Goal: Task Accomplishment & Management: Use online tool/utility

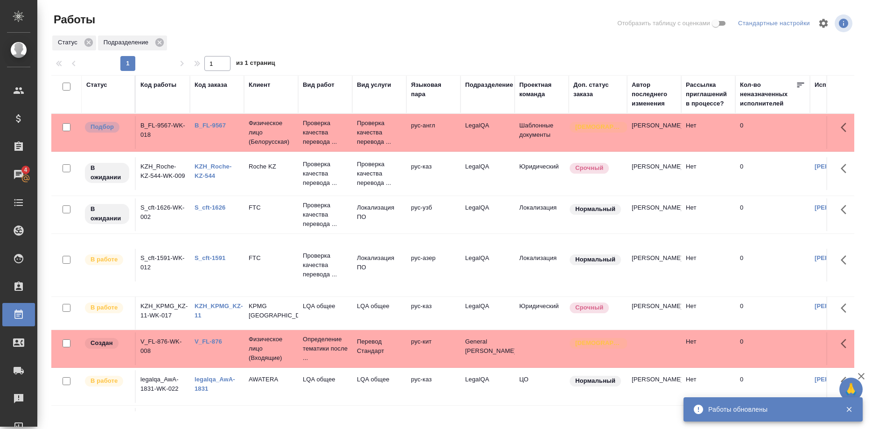
click at [223, 307] on link "KZH_KPMG_KZ-11" at bounding box center [219, 310] width 49 height 16
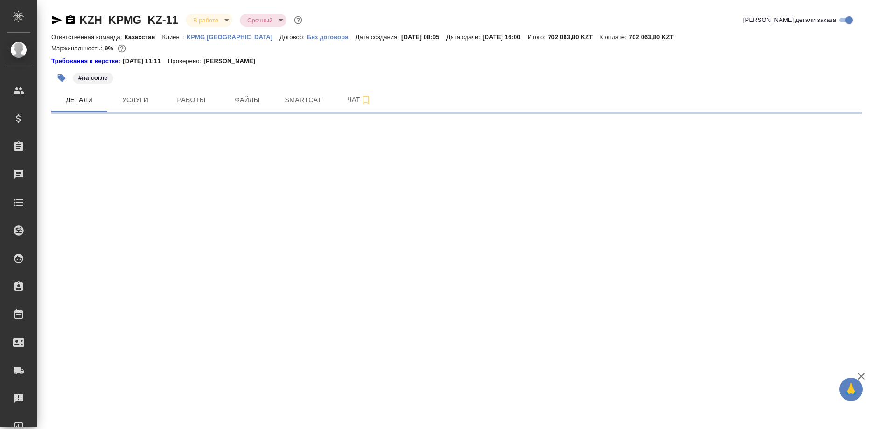
select select "RU"
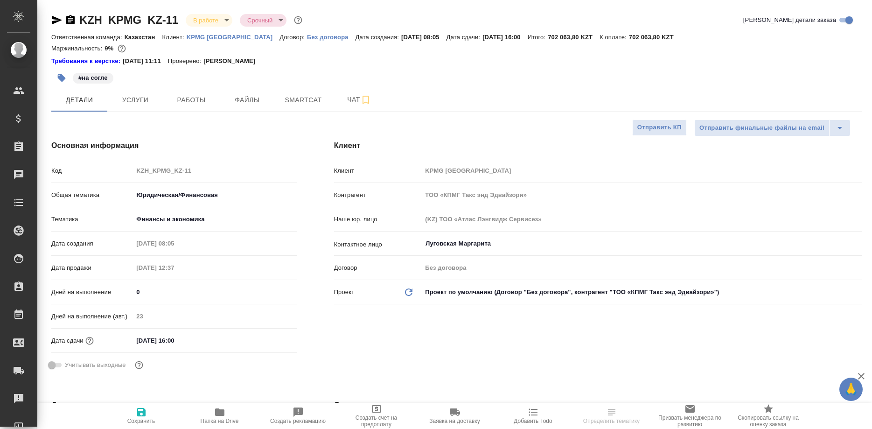
type textarea "x"
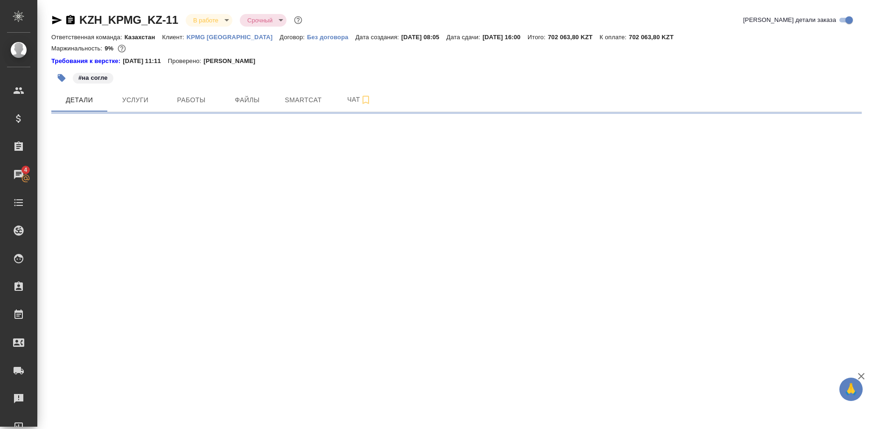
select select "RU"
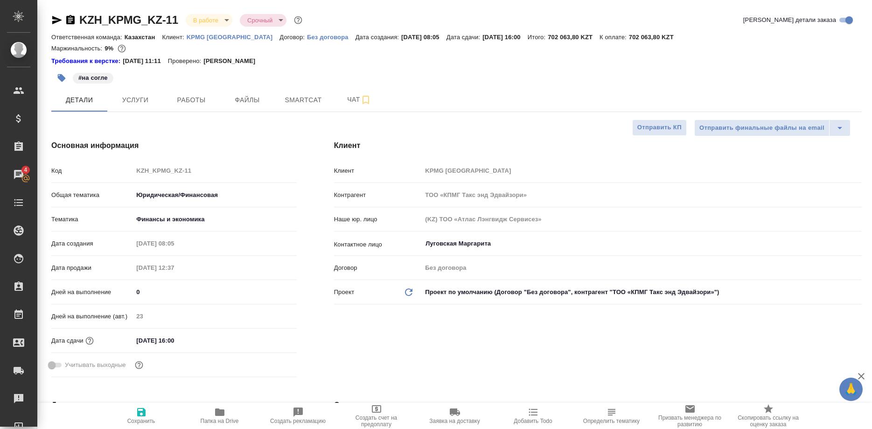
type textarea "x"
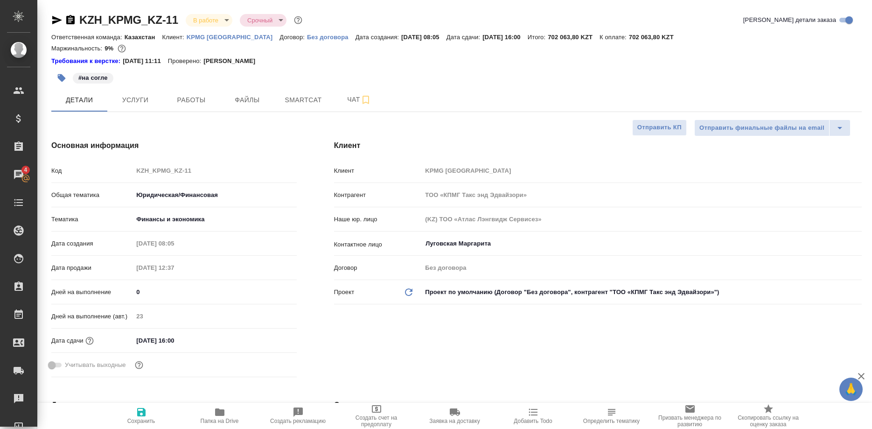
type textarea "x"
click at [288, 99] on span "Smartcat" at bounding box center [303, 100] width 45 height 12
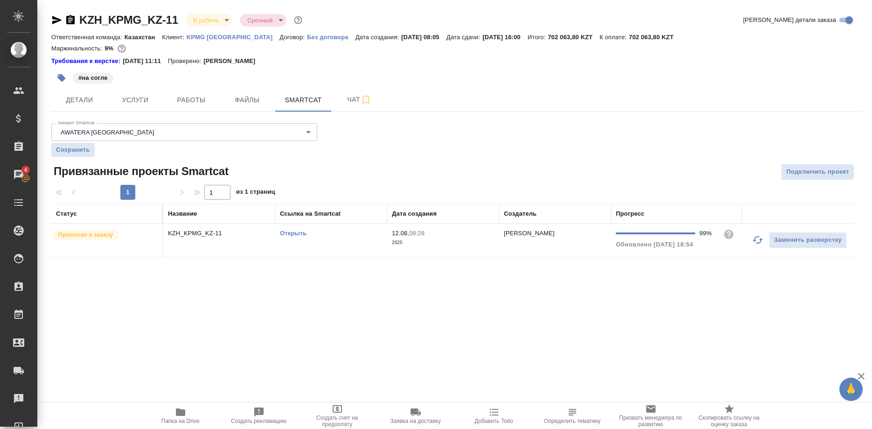
click at [298, 232] on link "Открыть" at bounding box center [293, 233] width 27 height 7
click at [285, 232] on link "Открыть" at bounding box center [293, 233] width 27 height 7
click at [284, 234] on link "Открыть" at bounding box center [293, 233] width 27 height 7
